Goal: Check status: Check status

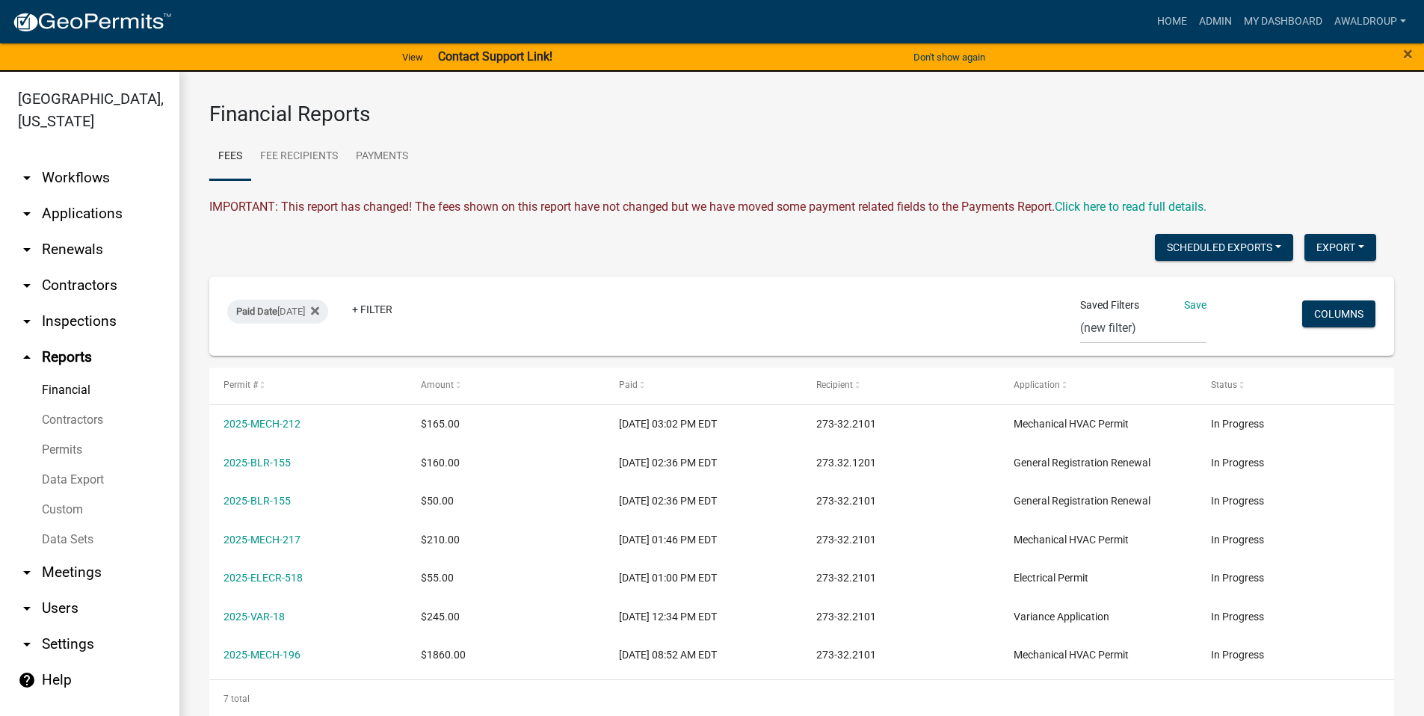
select select "0: null"
drag, startPoint x: 1099, startPoint y: 100, endPoint x: 1117, endPoint y: 92, distance: 19.7
click at [1105, 93] on div "Financial Reports Fees Fee Recipients Payments IMPORTANT: This report has chang…" at bounding box center [801, 410] width 1245 height 676
click at [1177, 23] on link "Home" at bounding box center [1172, 21] width 42 height 28
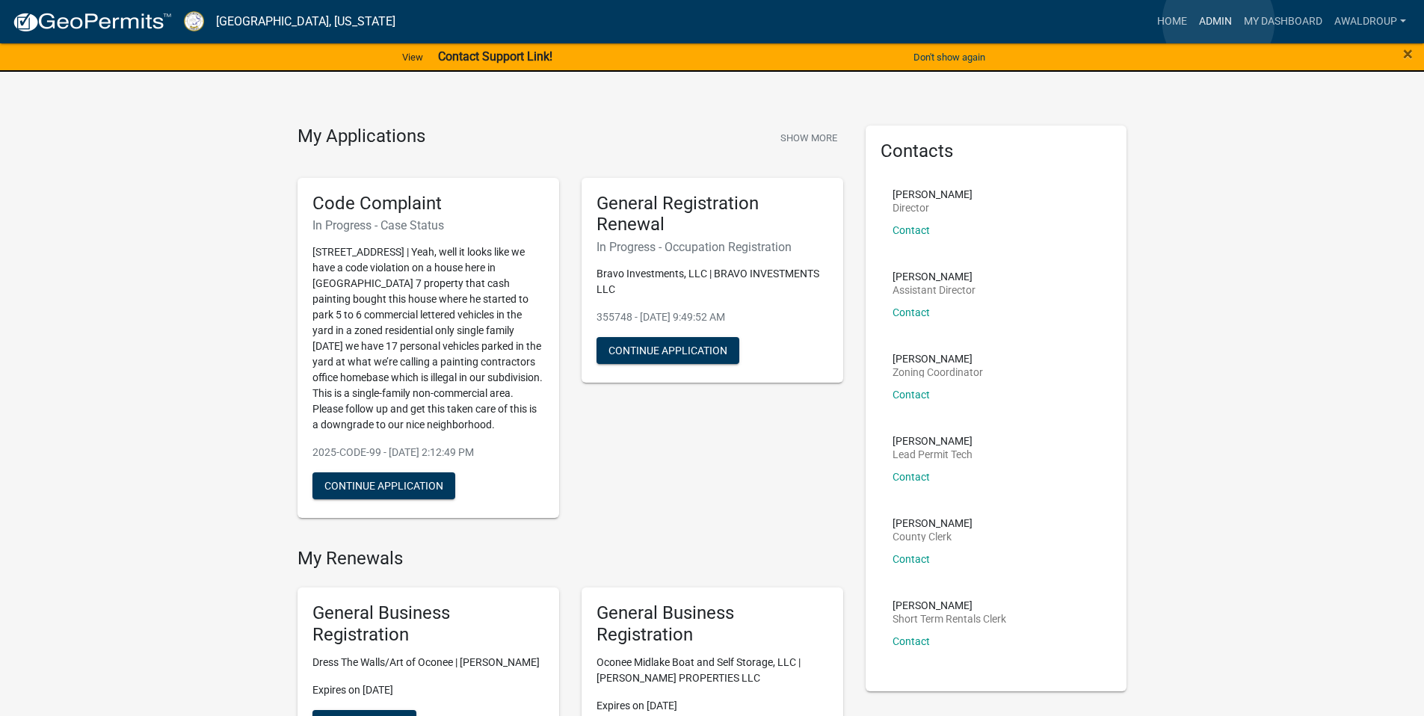
click at [1219, 22] on link "Admin" at bounding box center [1215, 21] width 45 height 28
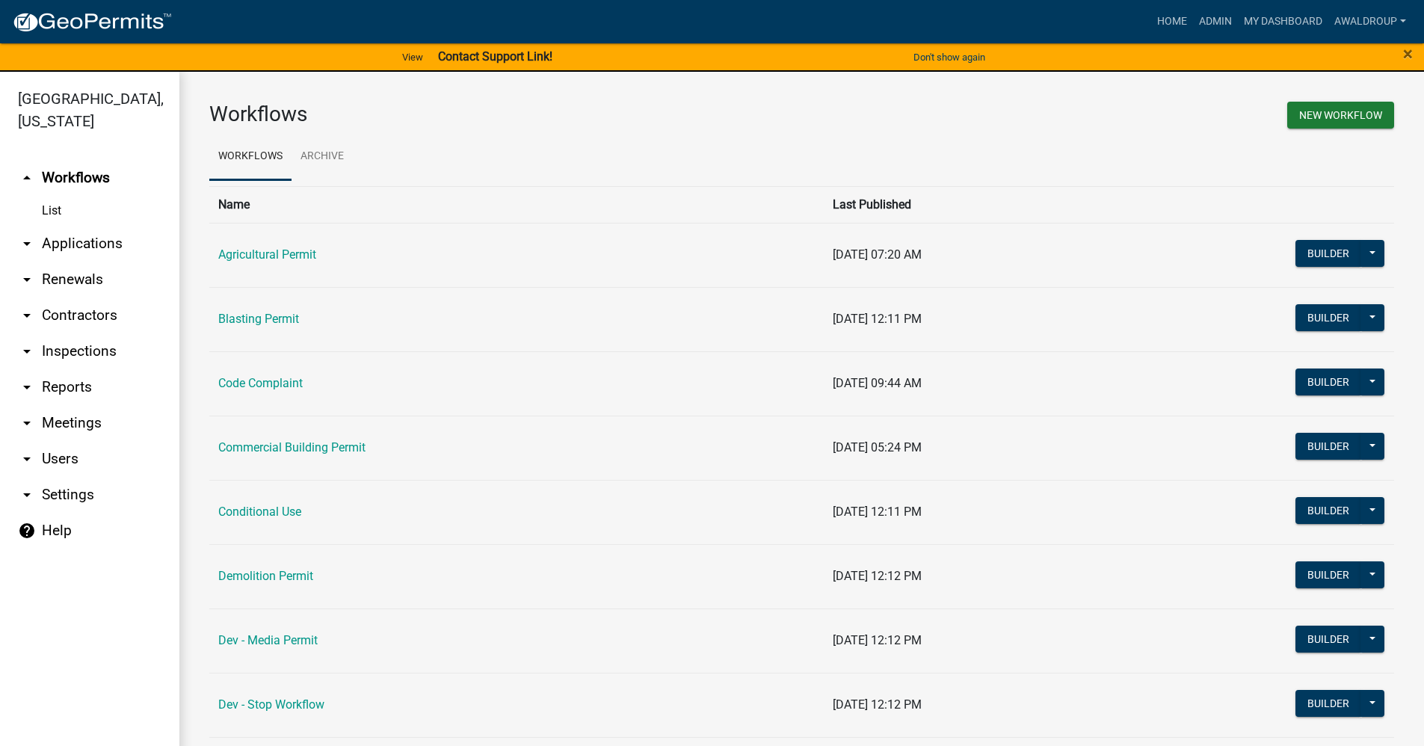
click at [81, 247] on link "arrow_drop_down Applications" at bounding box center [89, 244] width 179 height 36
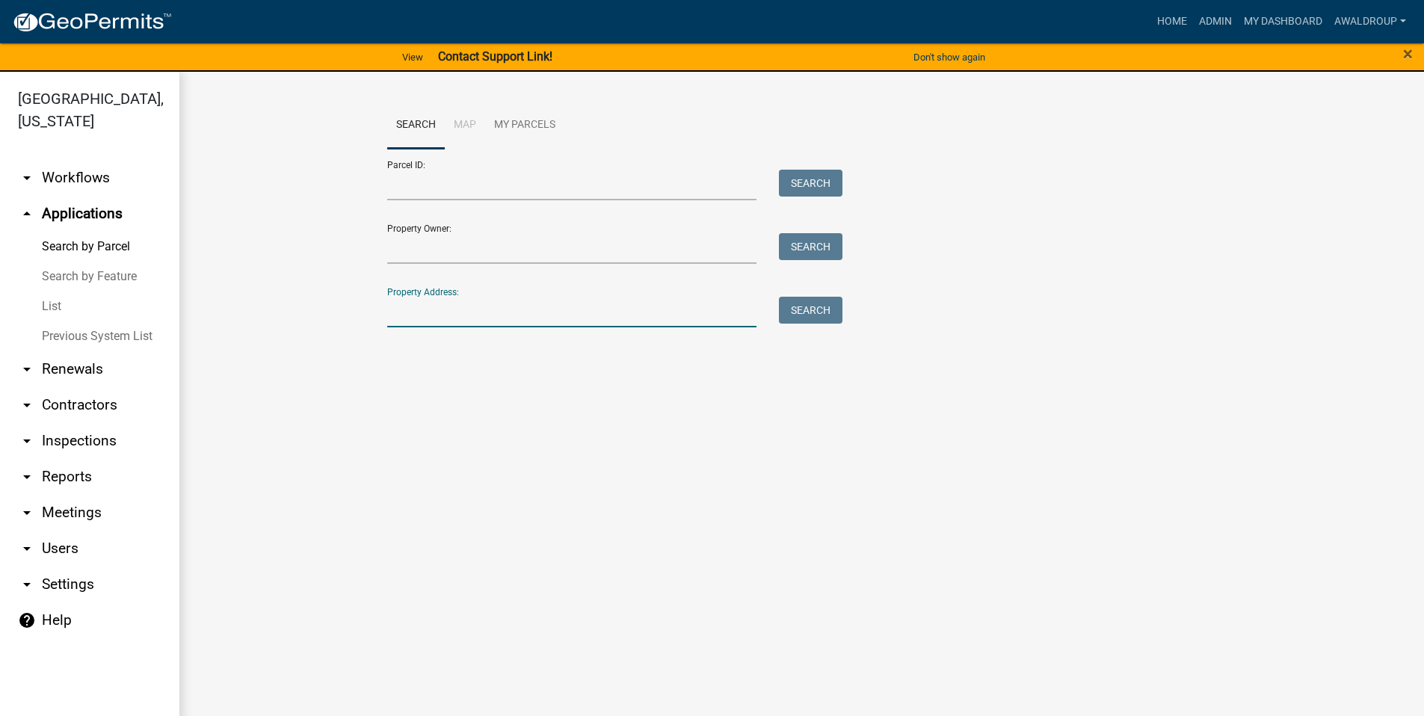
click at [423, 309] on input "Property Address:" at bounding box center [572, 312] width 370 height 31
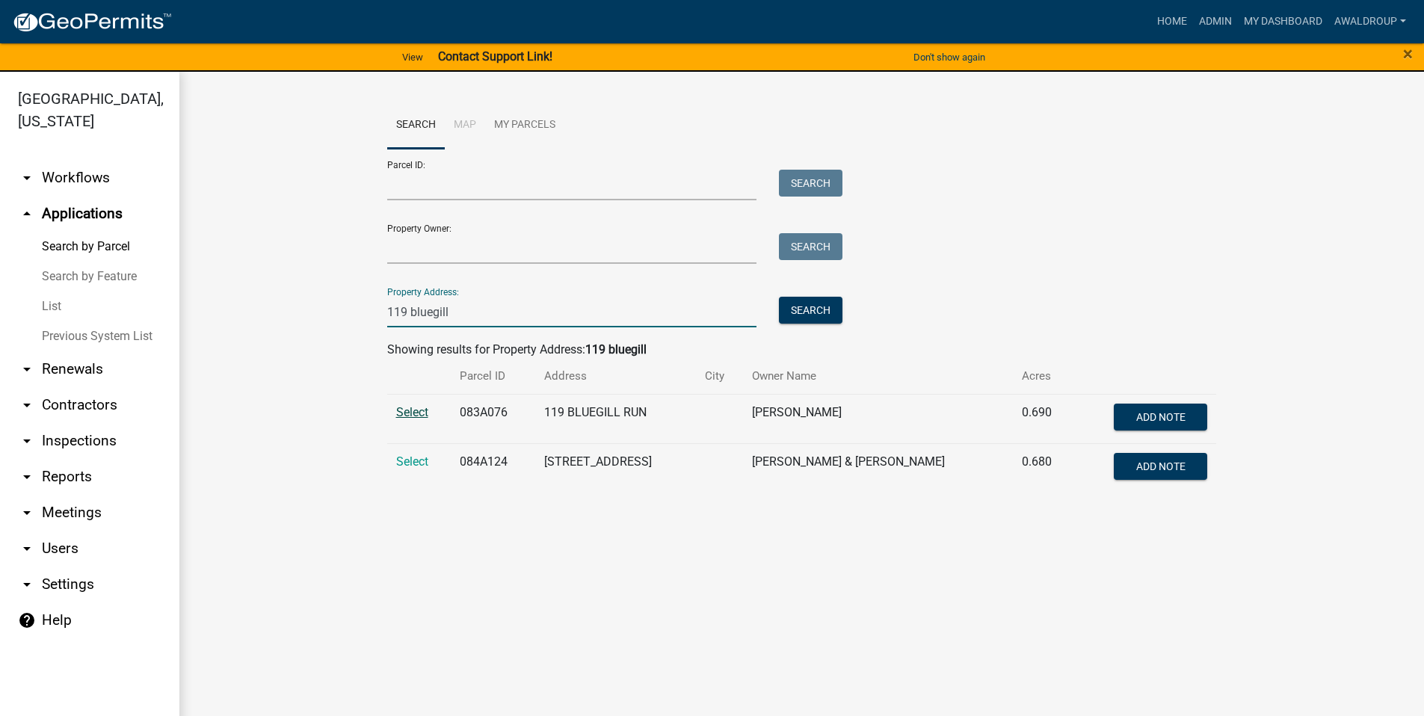
type input "119 bluegill"
click at [422, 410] on span "Select" at bounding box center [412, 412] width 32 height 14
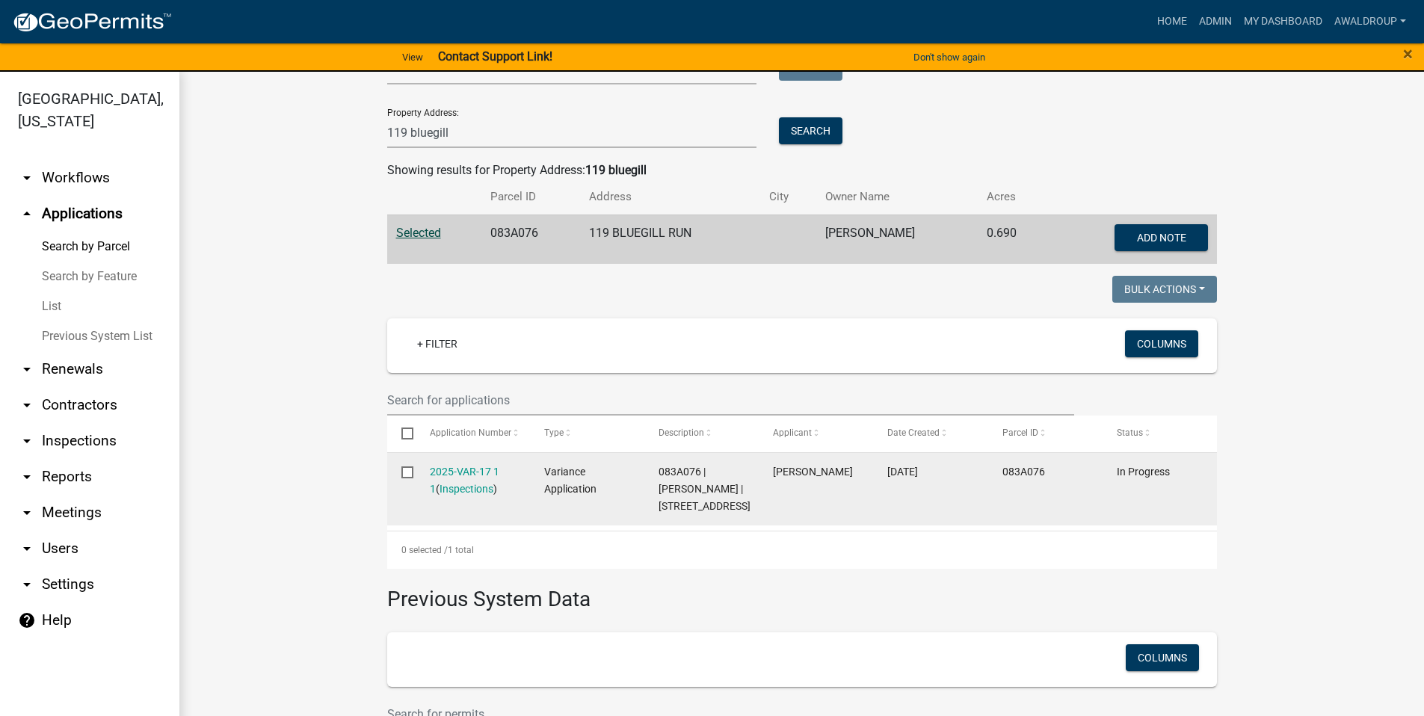
scroll to position [224, 0]
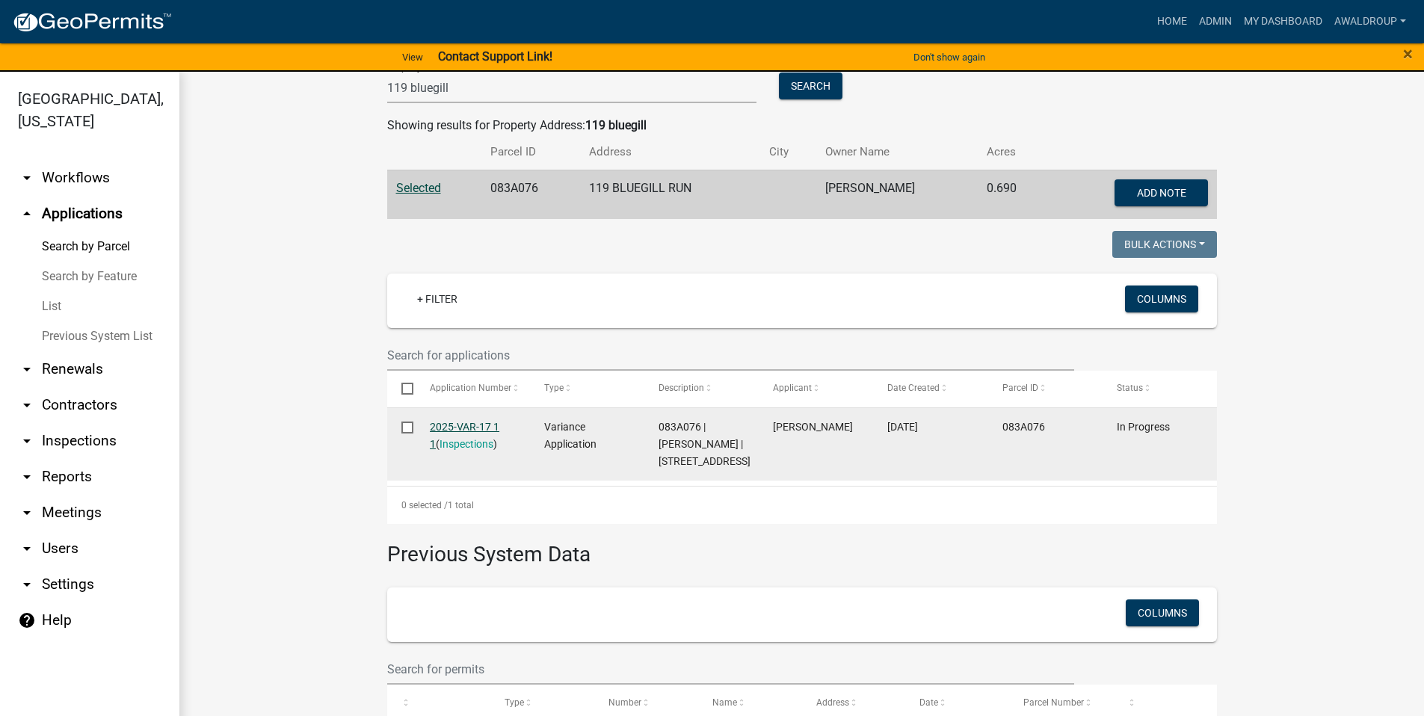
click at [466, 423] on link "2025-VAR-17 1 1" at bounding box center [465, 435] width 70 height 29
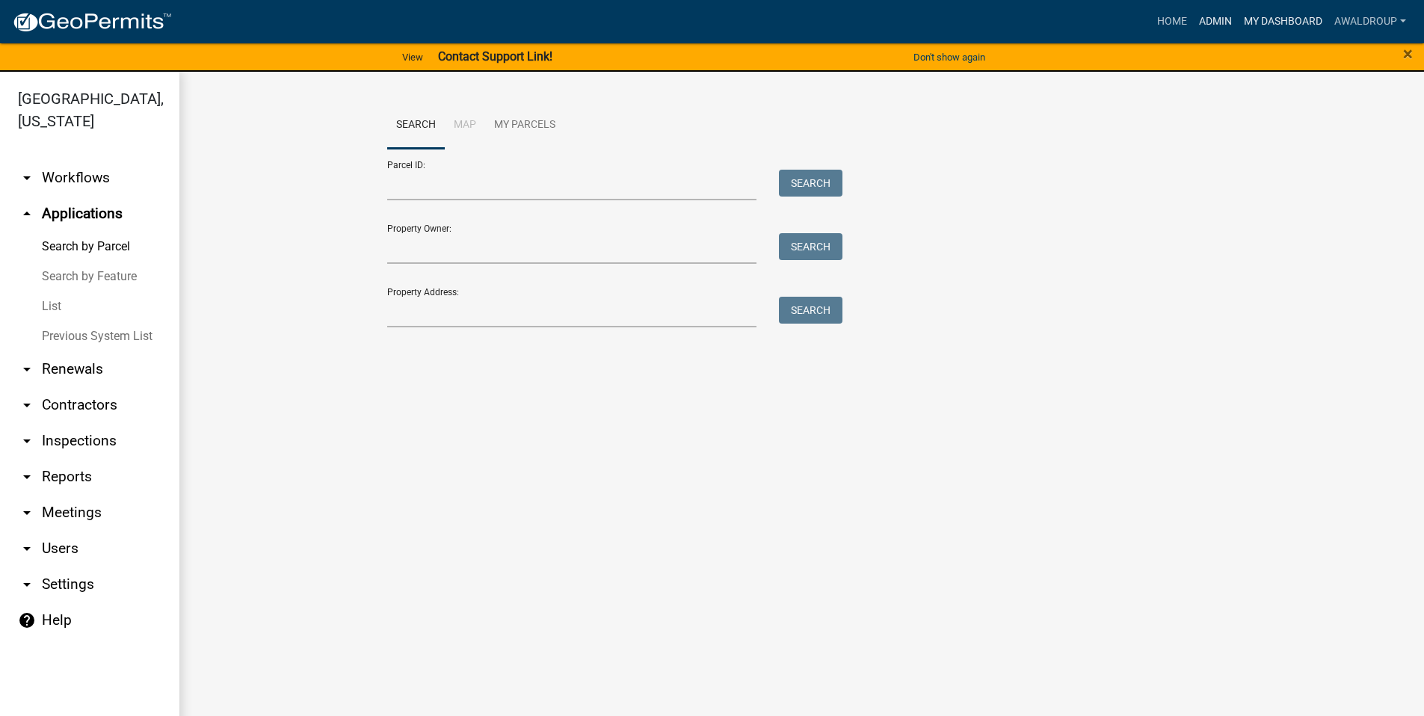
drag, startPoint x: 1216, startPoint y: 17, endPoint x: 1269, endPoint y: 27, distance: 54.7
click at [1216, 17] on link "Admin" at bounding box center [1215, 21] width 45 height 28
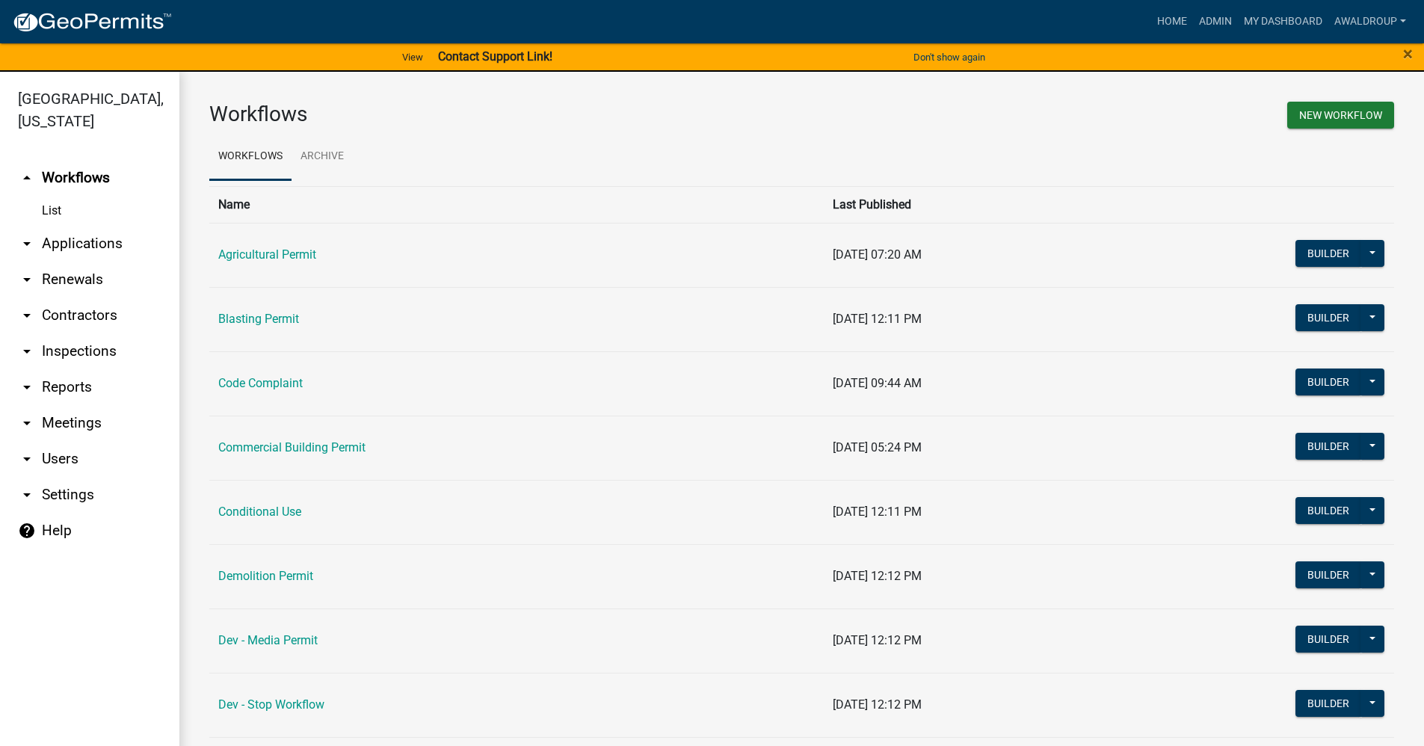
drag, startPoint x: 108, startPoint y: 242, endPoint x: 197, endPoint y: 217, distance: 91.8
click at [108, 242] on link "arrow_drop_down Applications" at bounding box center [89, 244] width 179 height 36
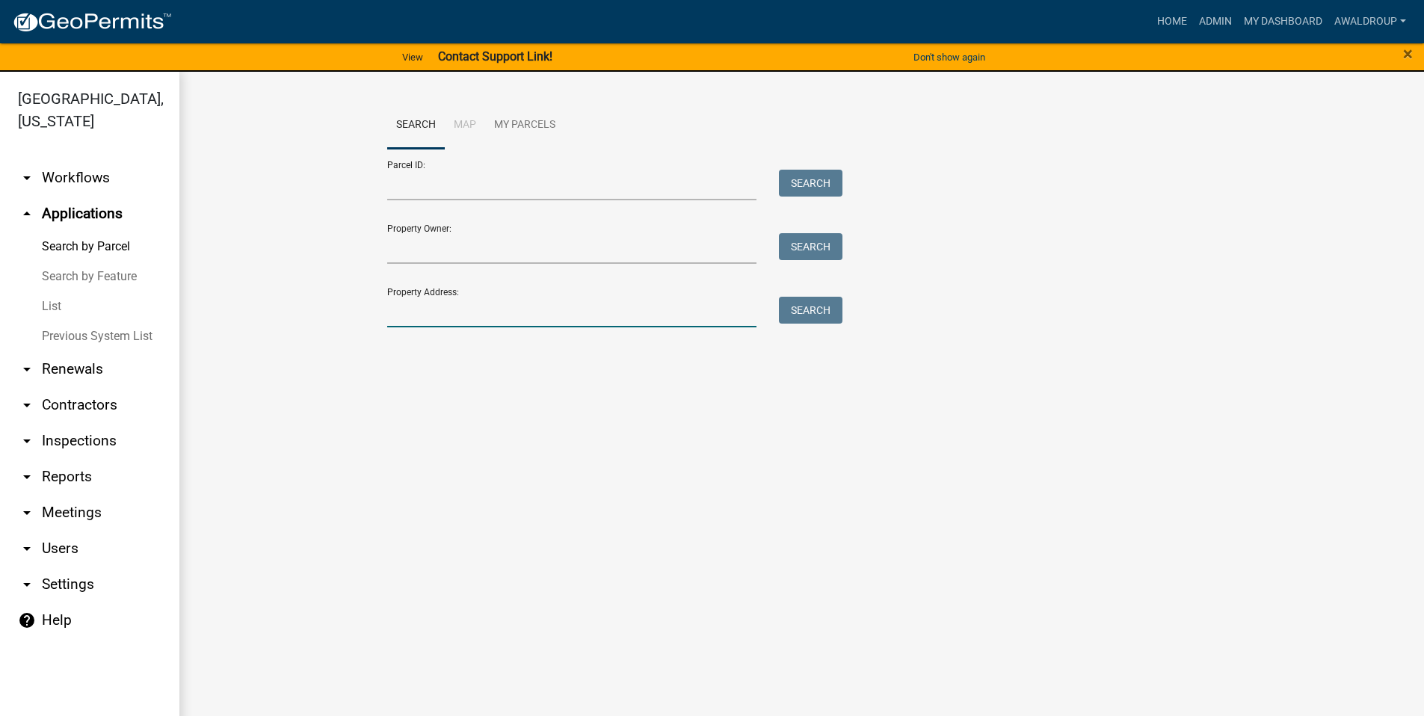
click at [469, 298] on input "Property Address:" at bounding box center [572, 312] width 370 height 31
type input "[STREET_ADDRESS]"
drag, startPoint x: 550, startPoint y: 316, endPoint x: 307, endPoint y: 307, distance: 243.2
click at [306, 307] on wm-workflow-application-search-view "Search Map My Parcels Parcel ID: Search Property Owner: Search Property Address…" at bounding box center [801, 221] width 1185 height 239
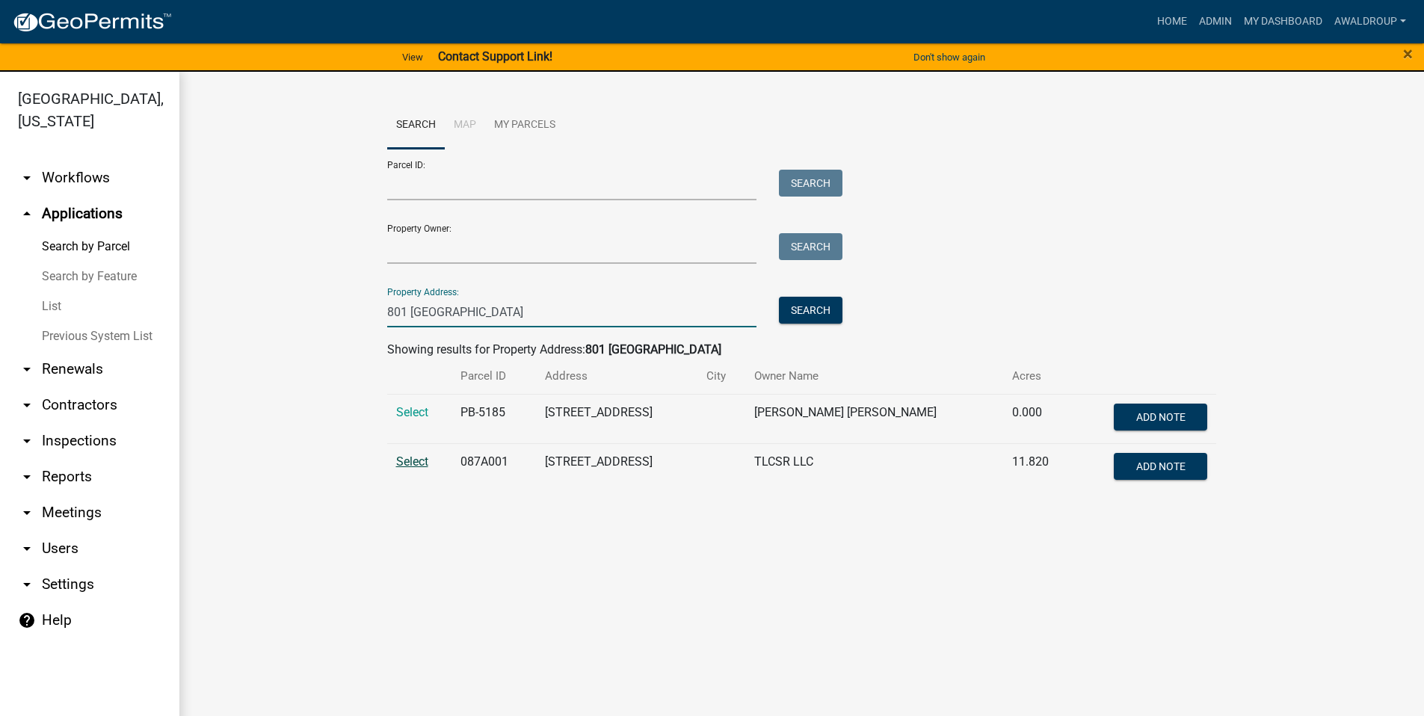
type input "801 [GEOGRAPHIC_DATA]"
click at [428, 458] on span "Select" at bounding box center [412, 462] width 32 height 14
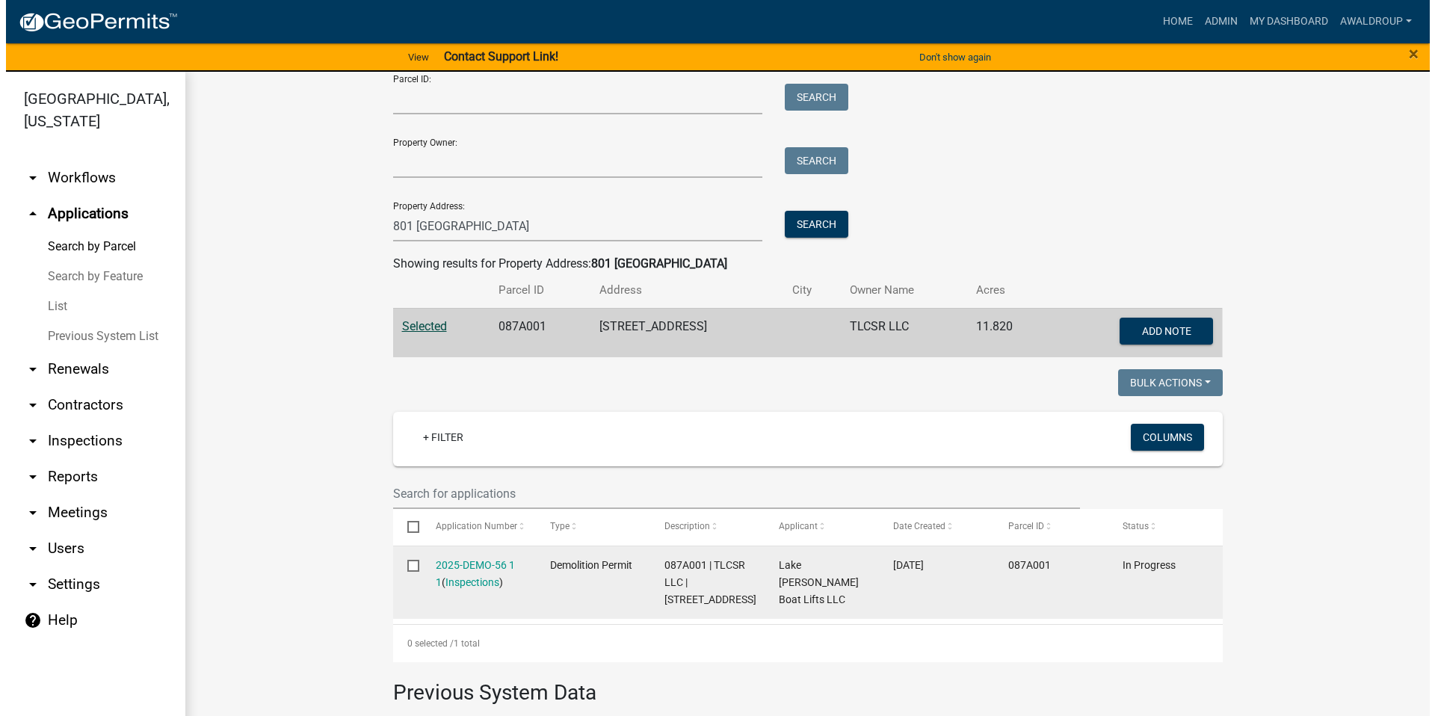
scroll to position [299, 0]
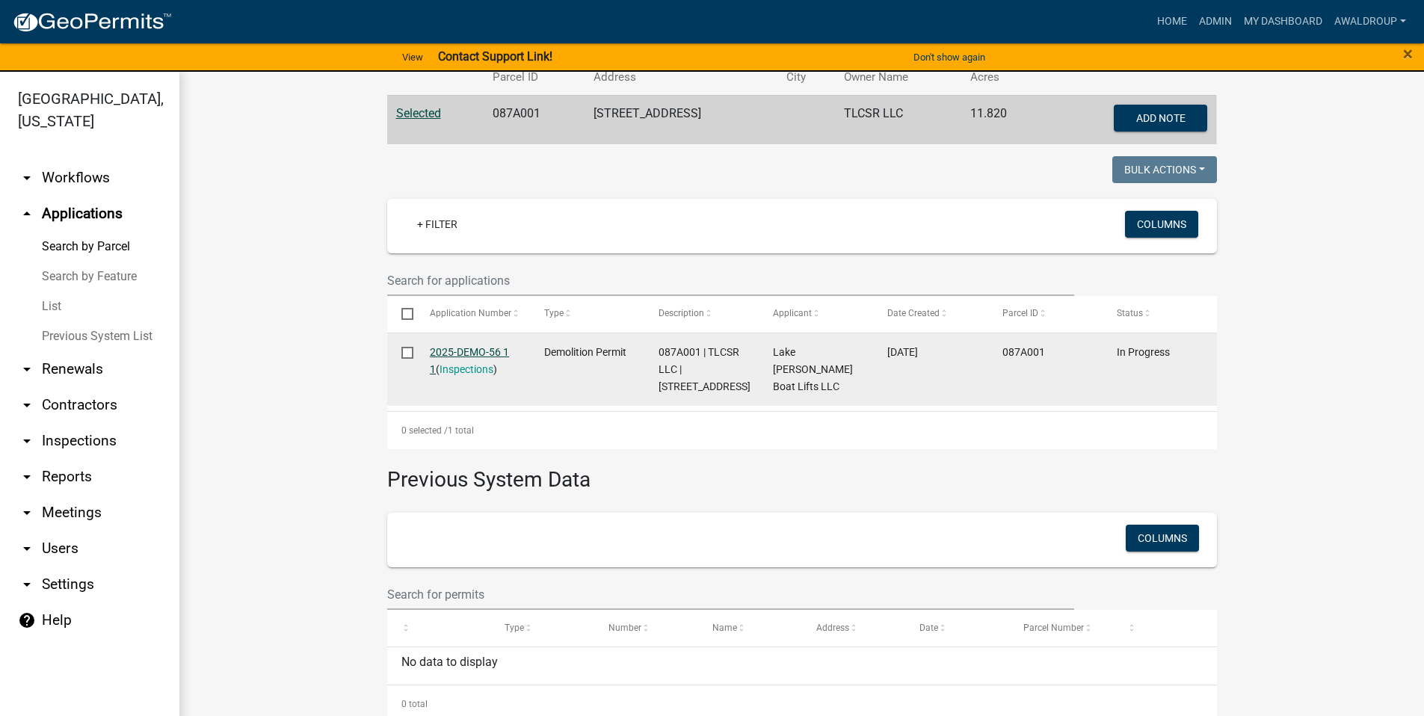
click at [450, 354] on link "2025-DEMO-56 1 1" at bounding box center [469, 360] width 79 height 29
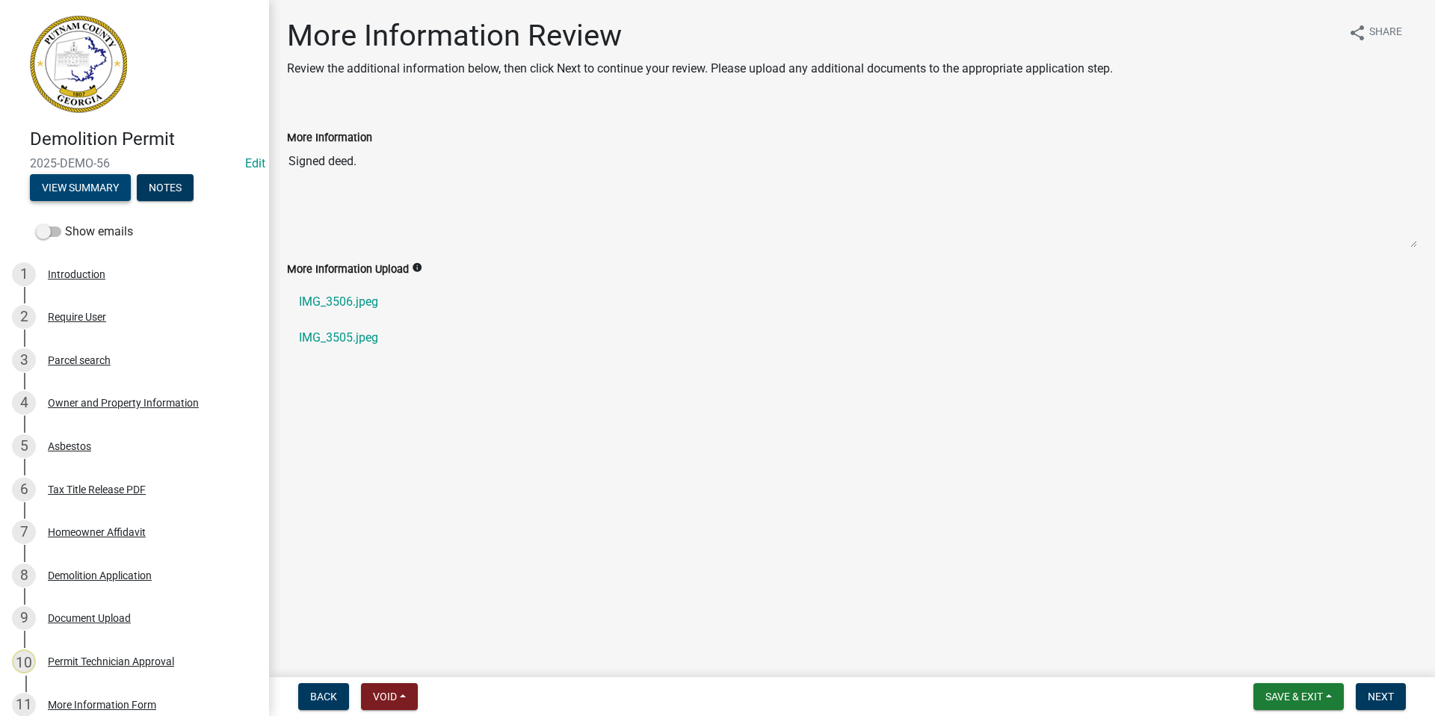
click at [78, 183] on button "View Summary" at bounding box center [80, 187] width 101 height 27
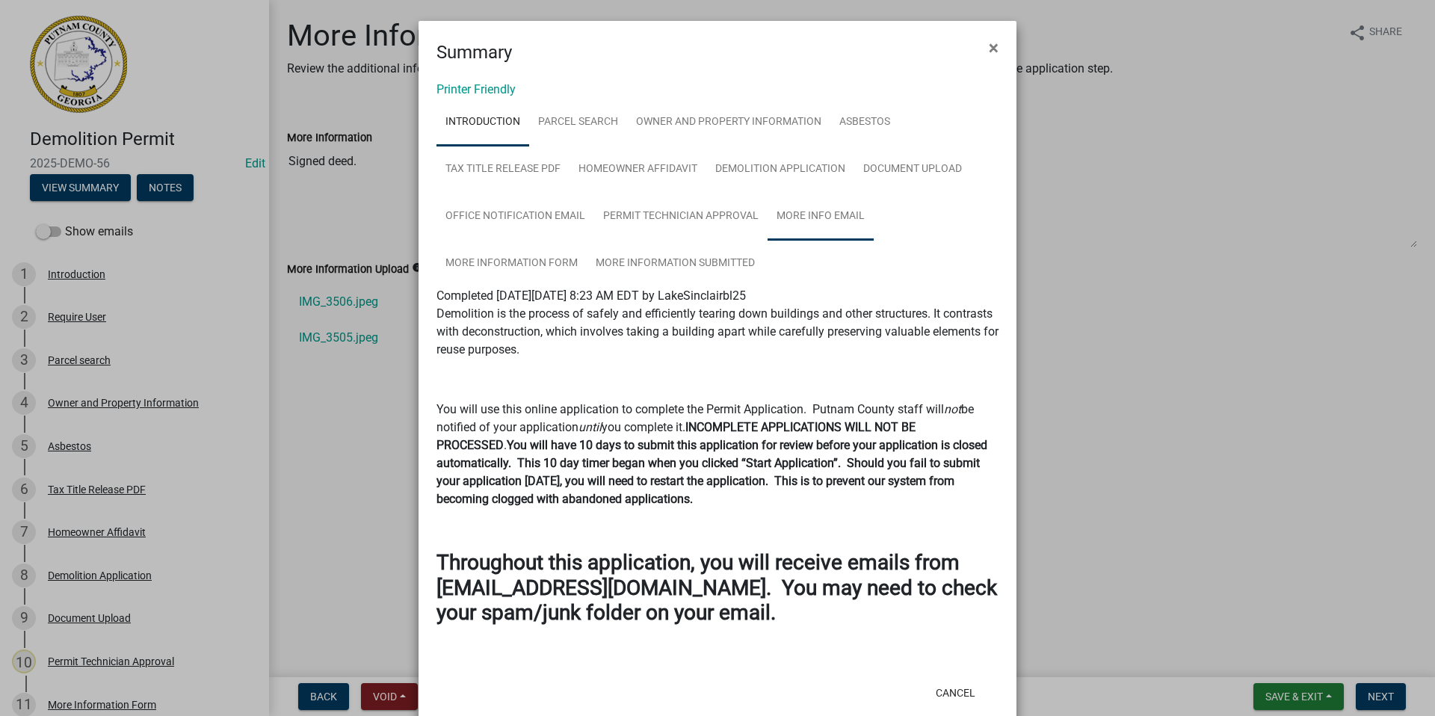
click at [795, 212] on link "More Info Email" at bounding box center [821, 217] width 106 height 48
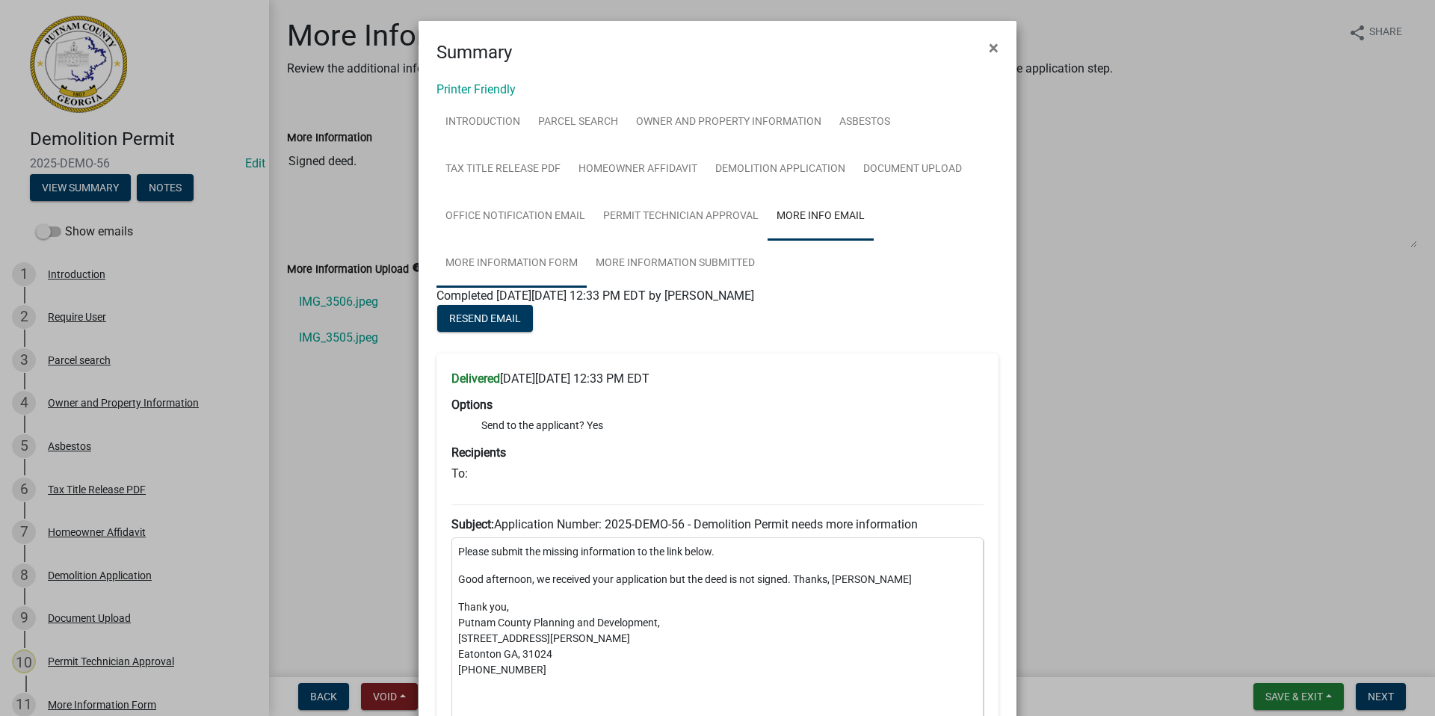
click at [536, 262] on link "More Information Form" at bounding box center [512, 264] width 150 height 48
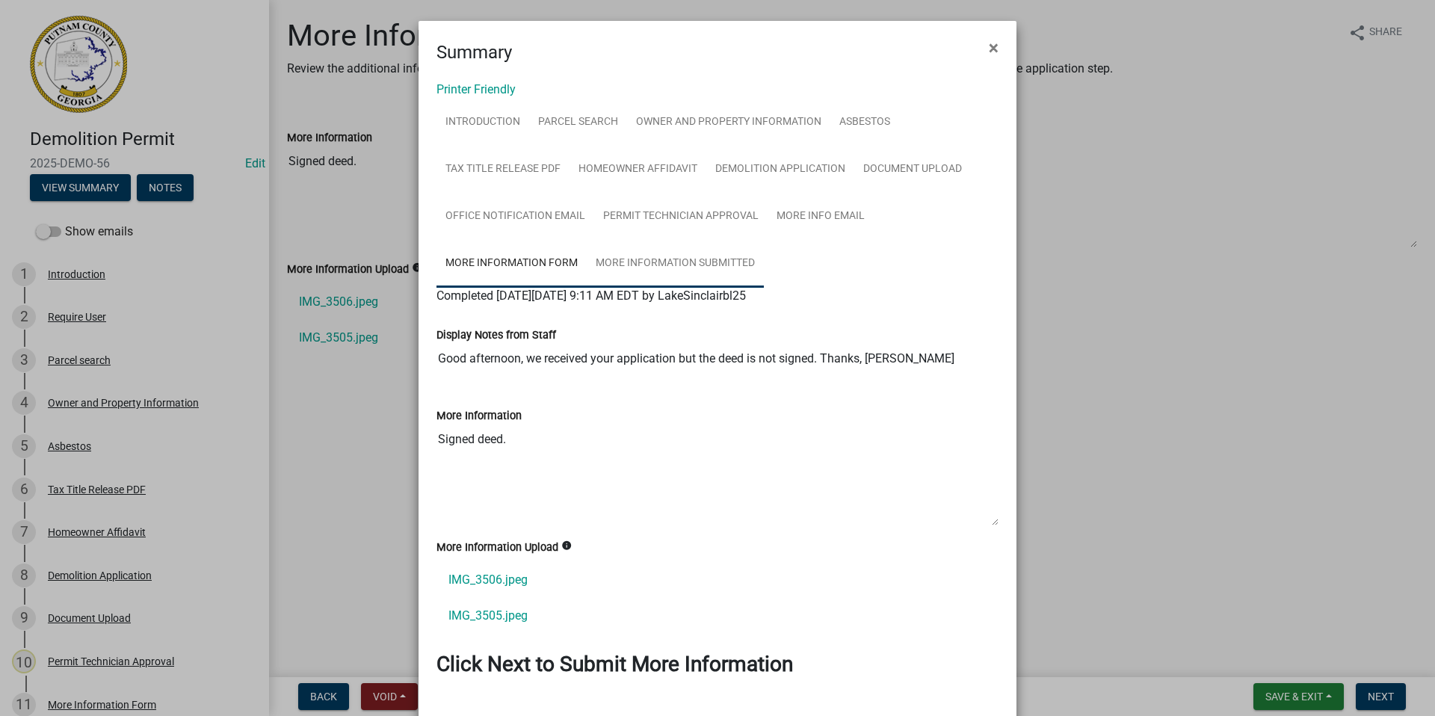
click at [678, 259] on link "More Information Submitted" at bounding box center [675, 264] width 177 height 48
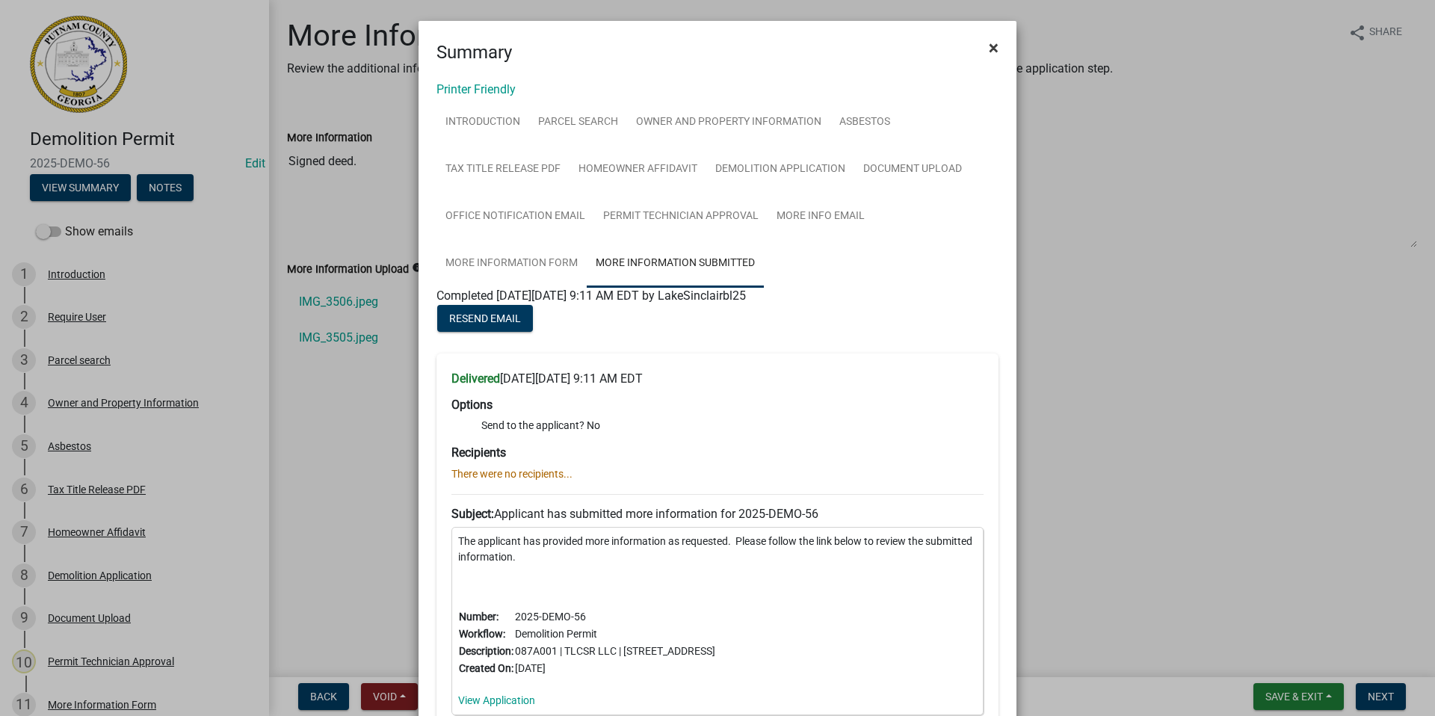
drag, startPoint x: 991, startPoint y: 46, endPoint x: 263, endPoint y: 174, distance: 739.5
click at [991, 47] on span "×" at bounding box center [994, 47] width 10 height 21
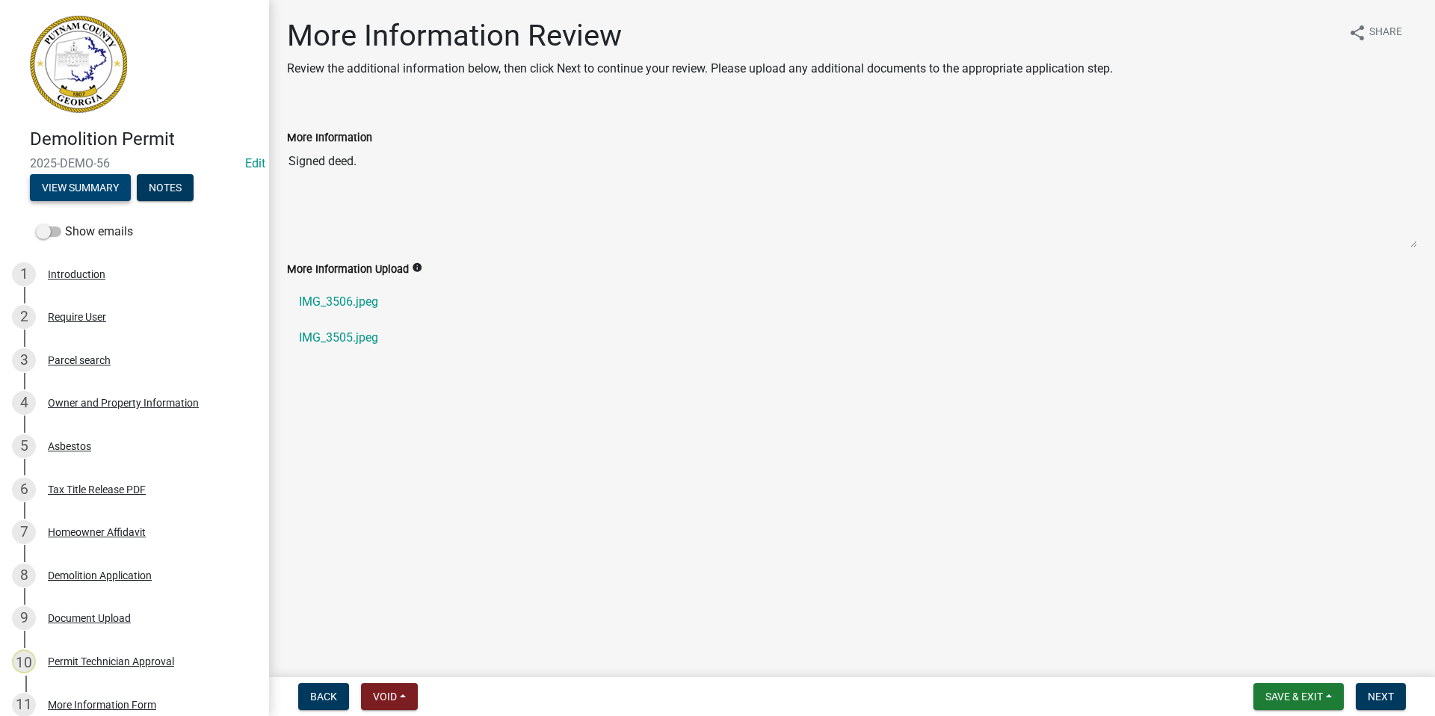
click at [103, 182] on button "View Summary" at bounding box center [80, 187] width 101 height 27
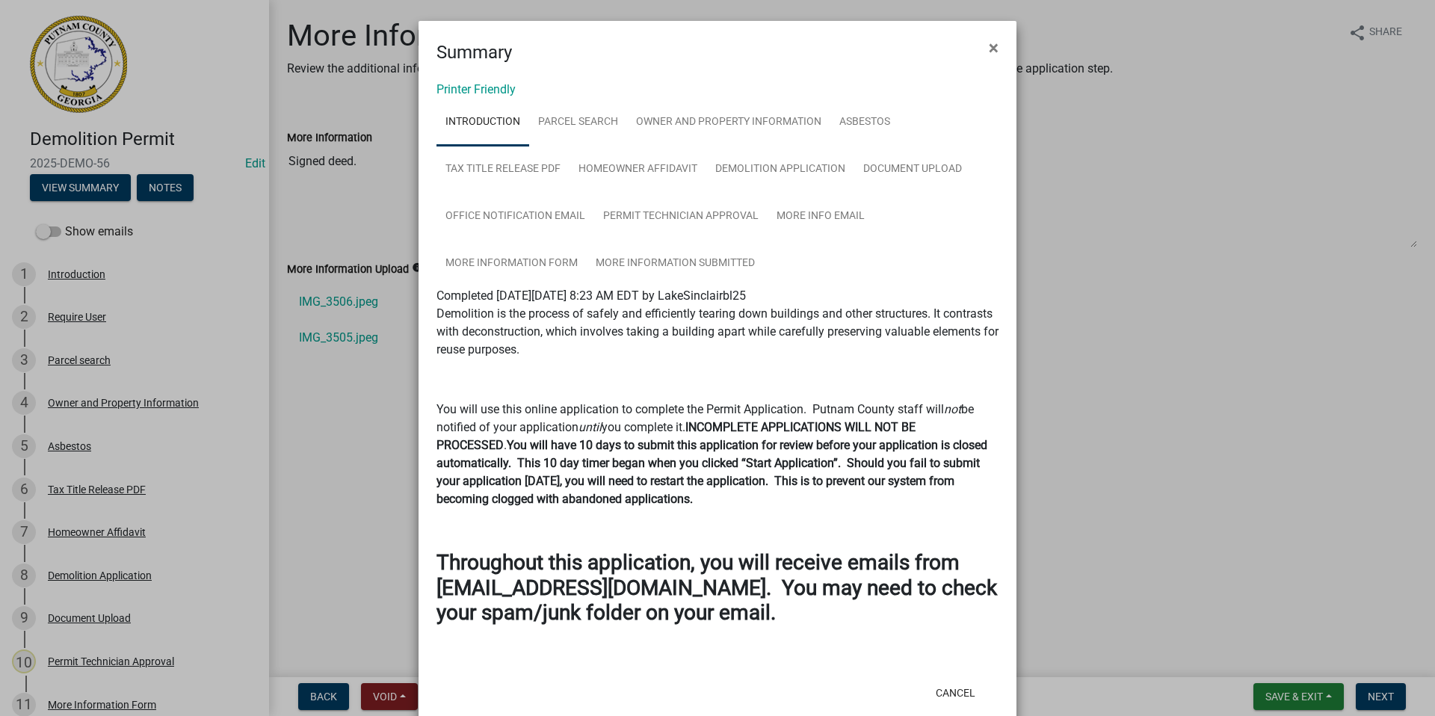
drag, startPoint x: 987, startPoint y: 49, endPoint x: 973, endPoint y: 50, distance: 14.2
click at [989, 49] on span "×" at bounding box center [994, 47] width 10 height 21
